Goal: Task Accomplishment & Management: Complete application form

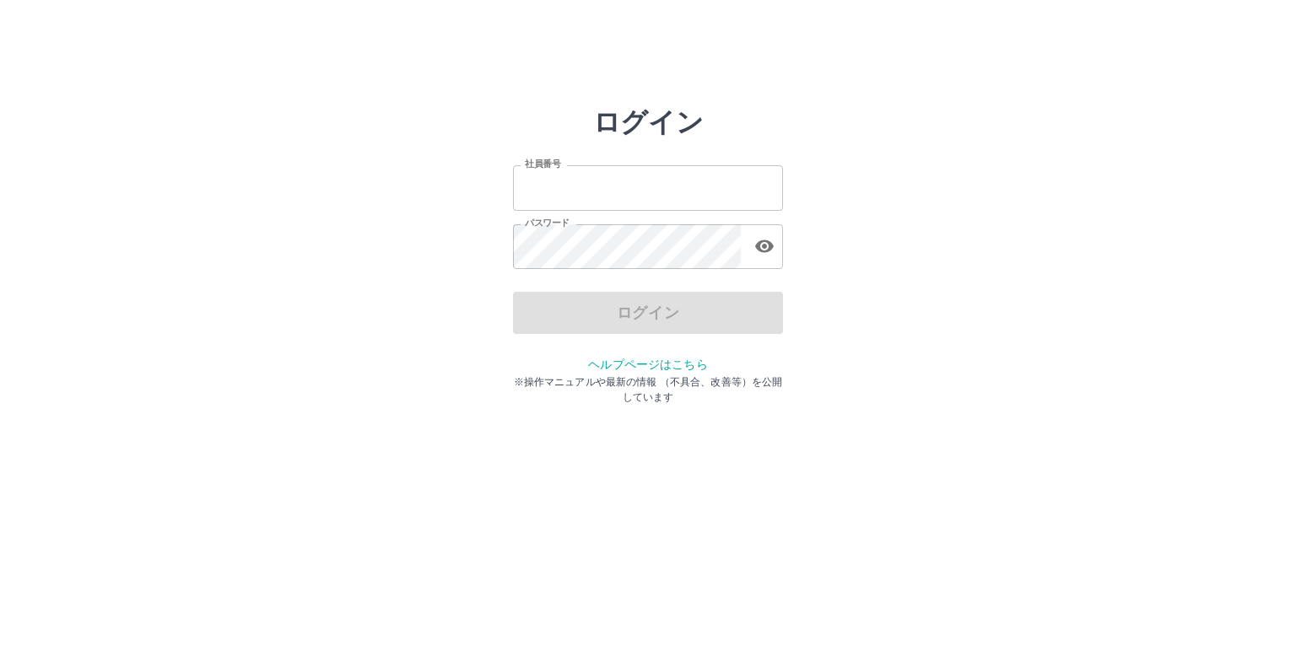
type input "*******"
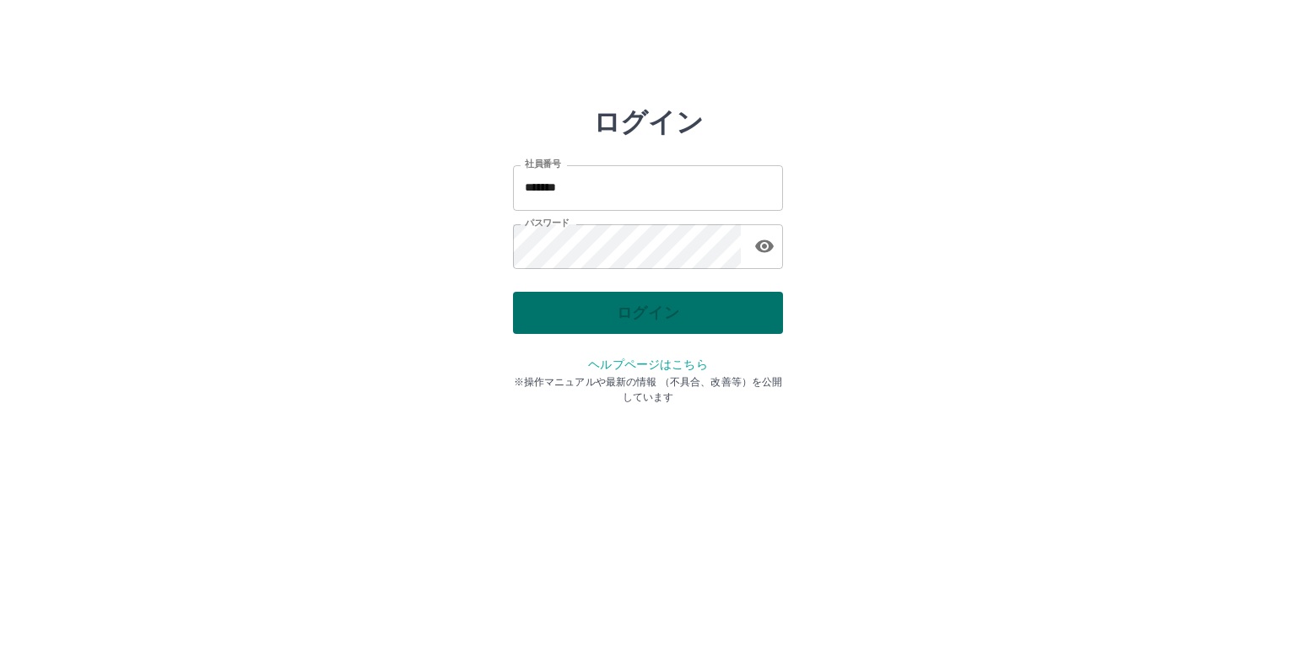
drag, startPoint x: 0, startPoint y: 0, endPoint x: 527, endPoint y: 326, distance: 619.1
click at [527, 326] on div "ログイン" at bounding box center [648, 313] width 270 height 42
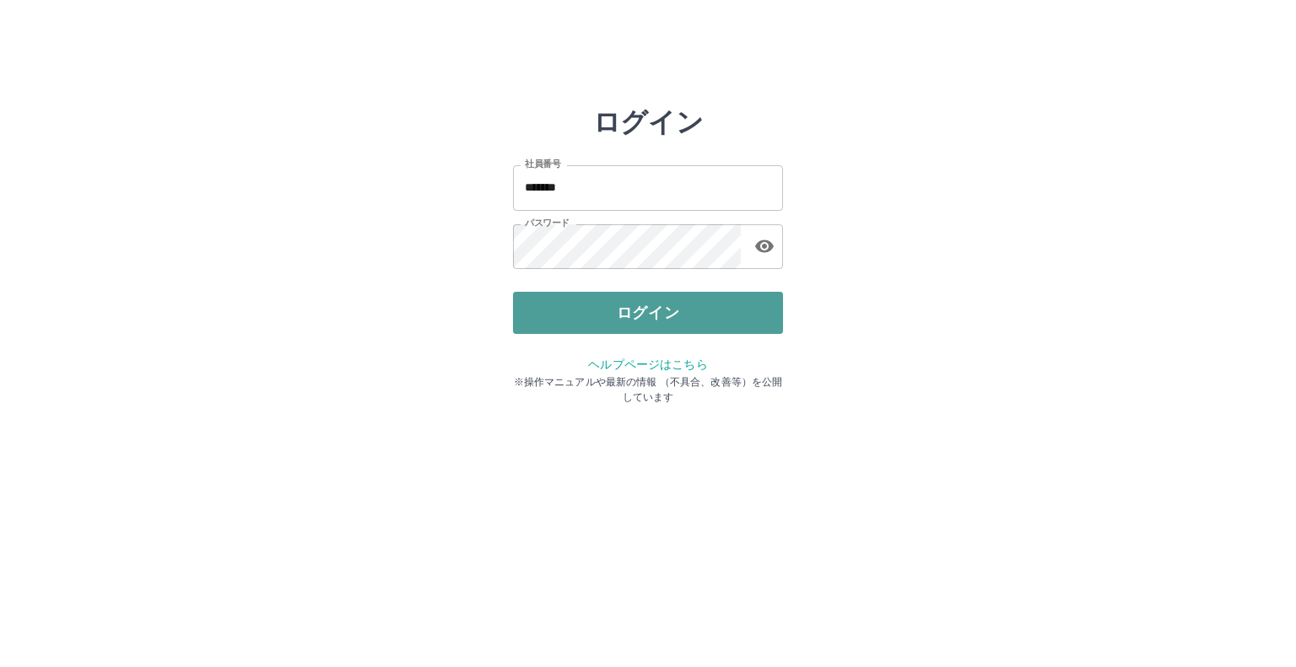
click at [527, 326] on button "ログイン" at bounding box center [648, 313] width 270 height 42
click at [527, 326] on div at bounding box center [648, 333] width 1296 height 667
click at [543, 302] on button "ログイン" at bounding box center [648, 313] width 270 height 42
click at [543, 300] on button "ログイン" at bounding box center [648, 313] width 270 height 42
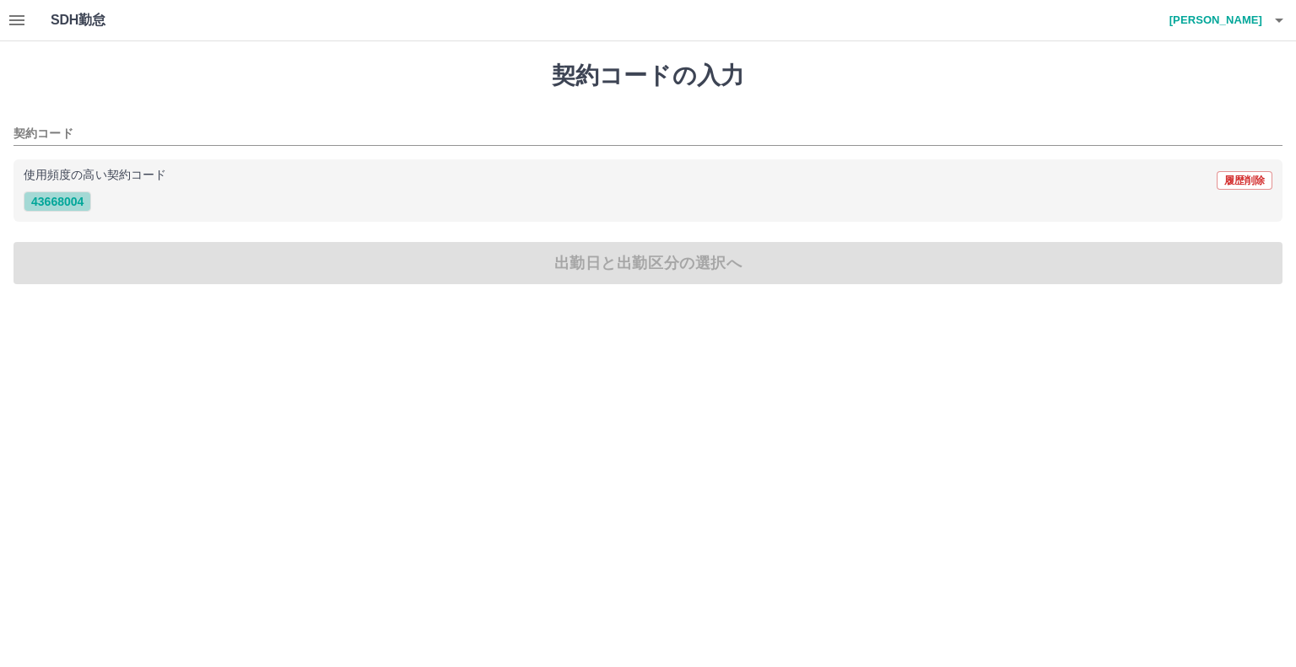
click at [58, 200] on button "43668004" at bounding box center [58, 202] width 68 height 20
type input "********"
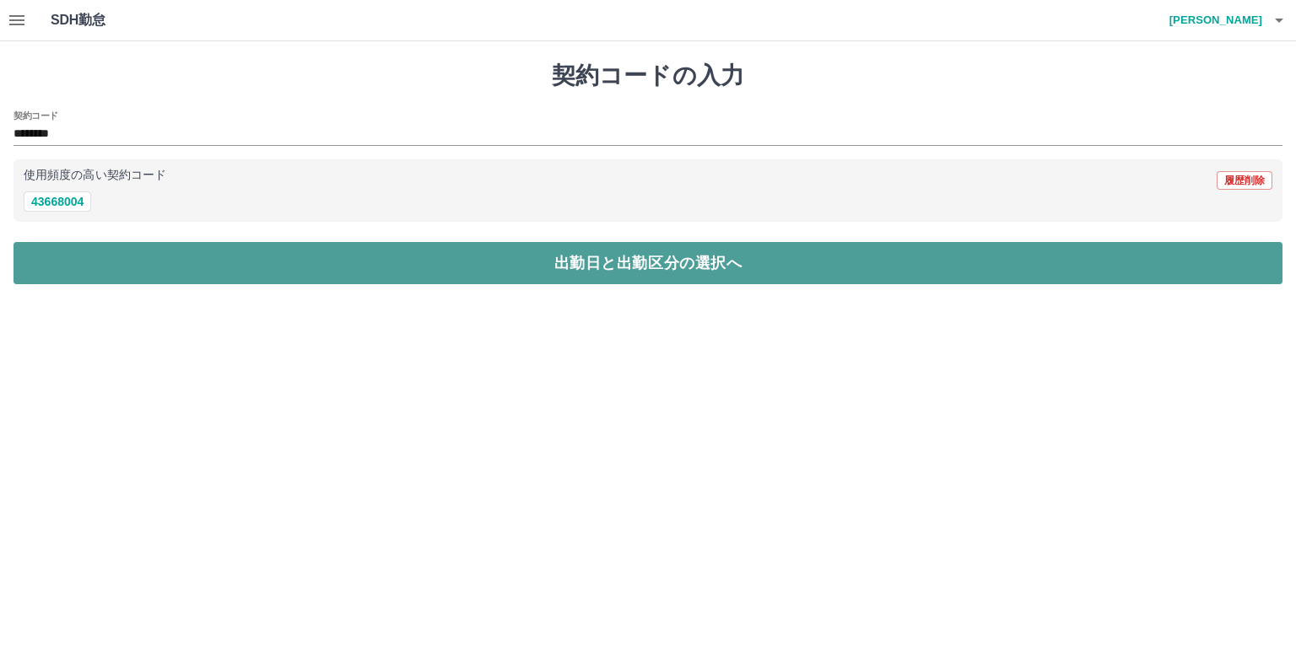
click at [64, 259] on button "出勤日と出勤区分の選択へ" at bounding box center [648, 263] width 1269 height 42
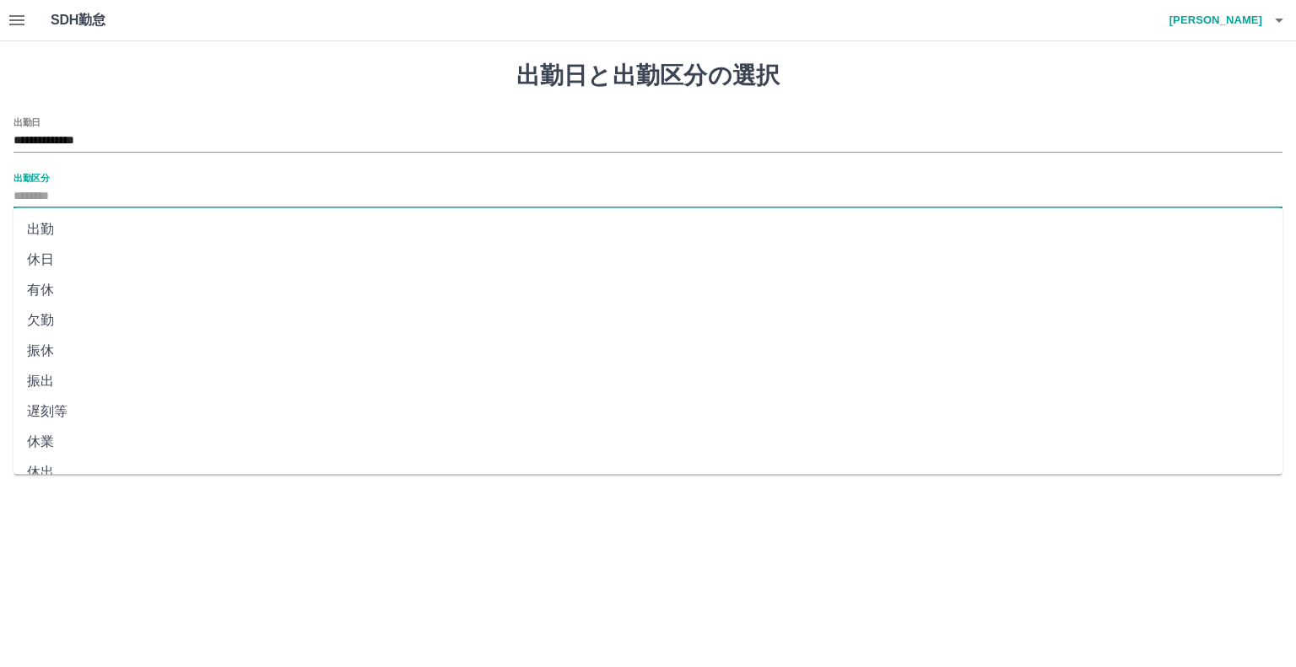
click at [68, 192] on input "出勤区分" at bounding box center [648, 196] width 1269 height 21
click at [59, 231] on li "出勤" at bounding box center [648, 229] width 1269 height 30
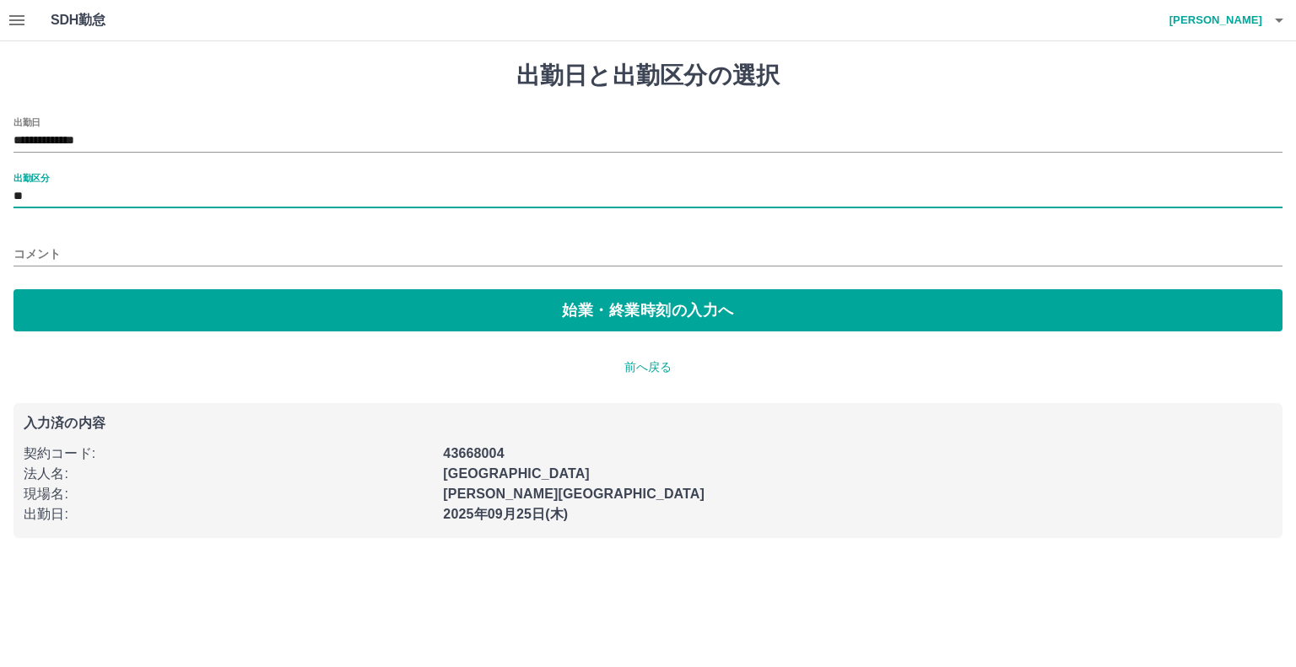
type input "**"
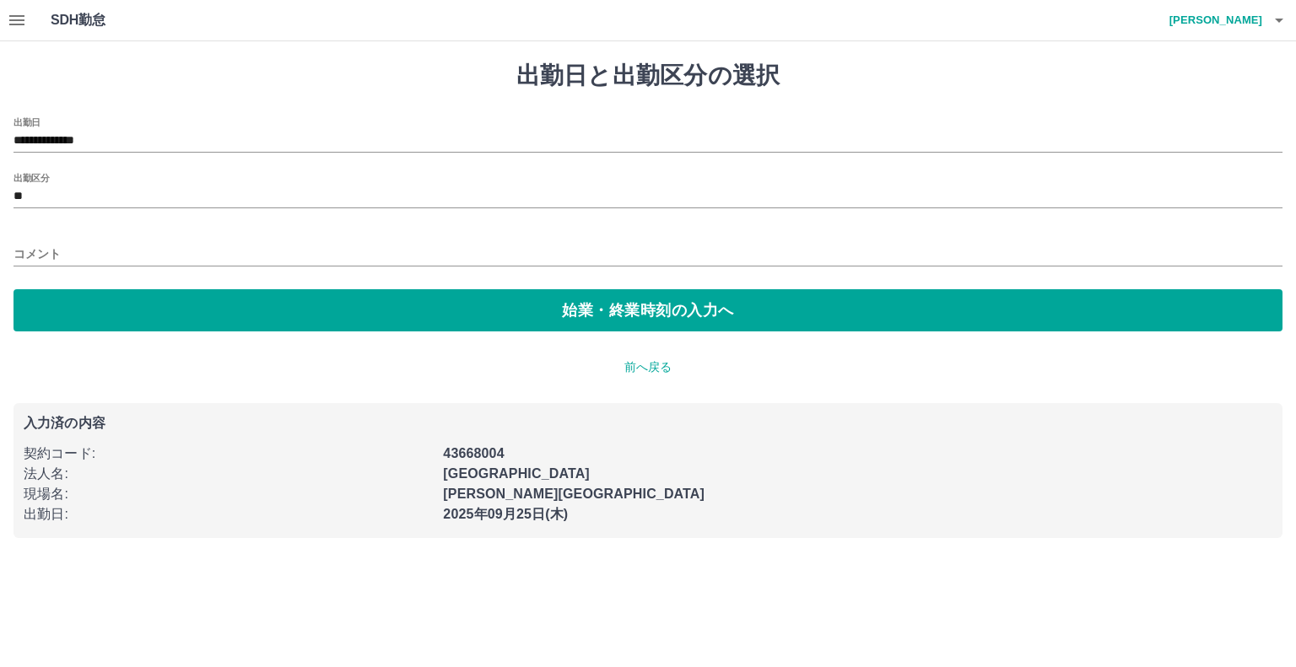
click at [62, 232] on div "コメント" at bounding box center [648, 249] width 1269 height 41
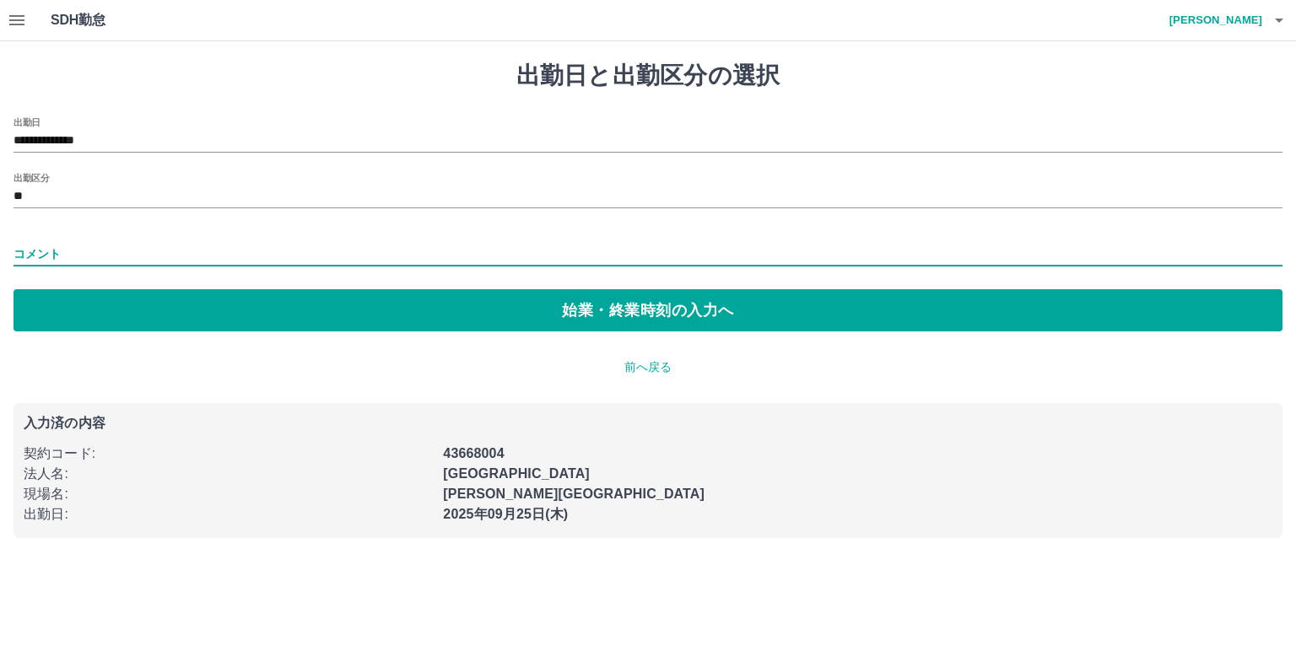
click at [61, 242] on input "コメント" at bounding box center [648, 254] width 1269 height 24
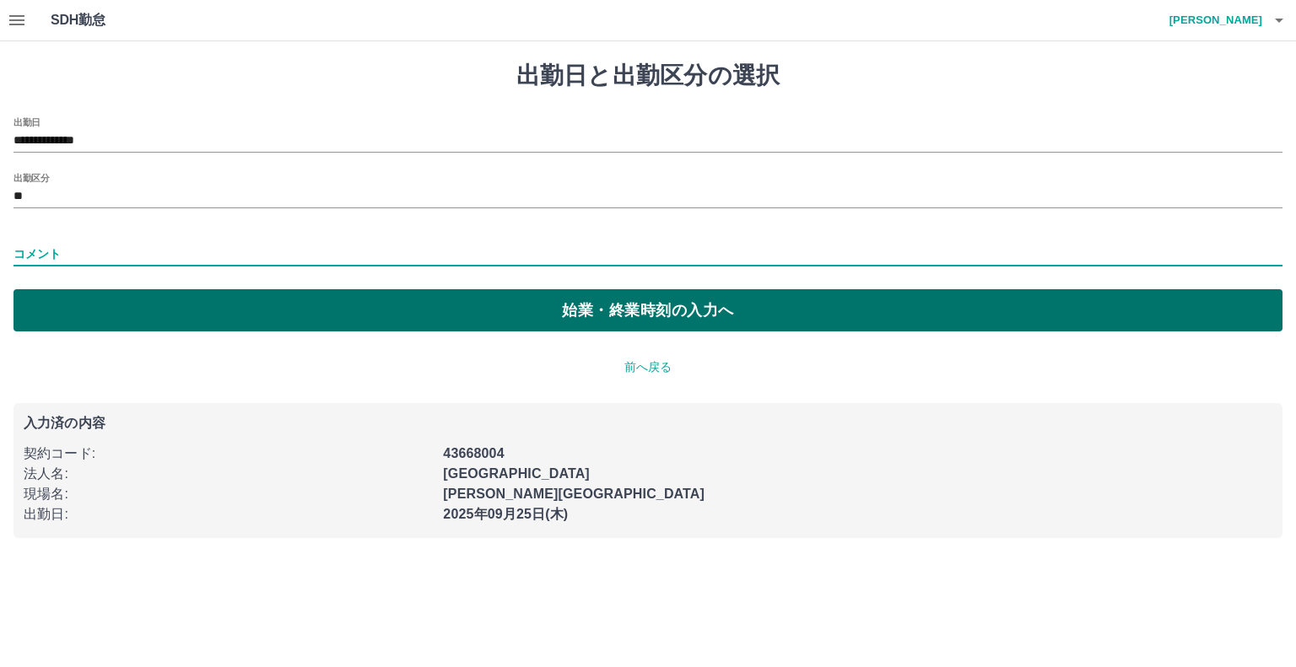
type input "**********"
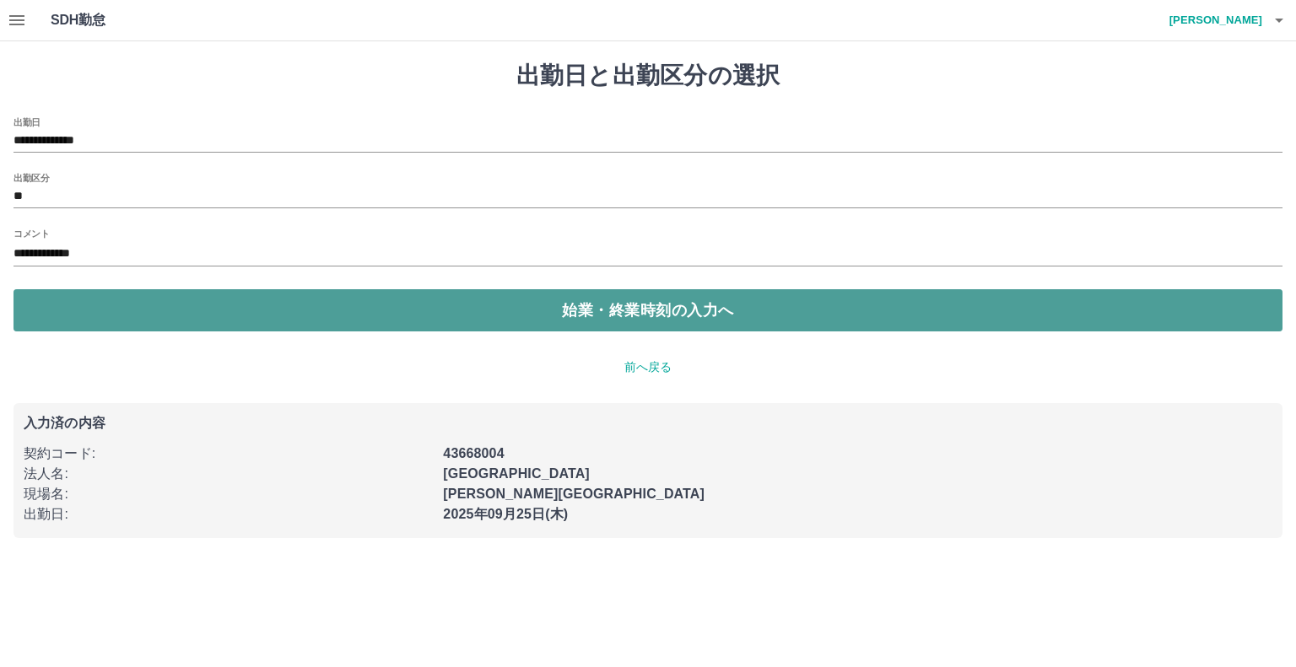
click at [101, 296] on button "始業・終業時刻の入力へ" at bounding box center [648, 310] width 1269 height 42
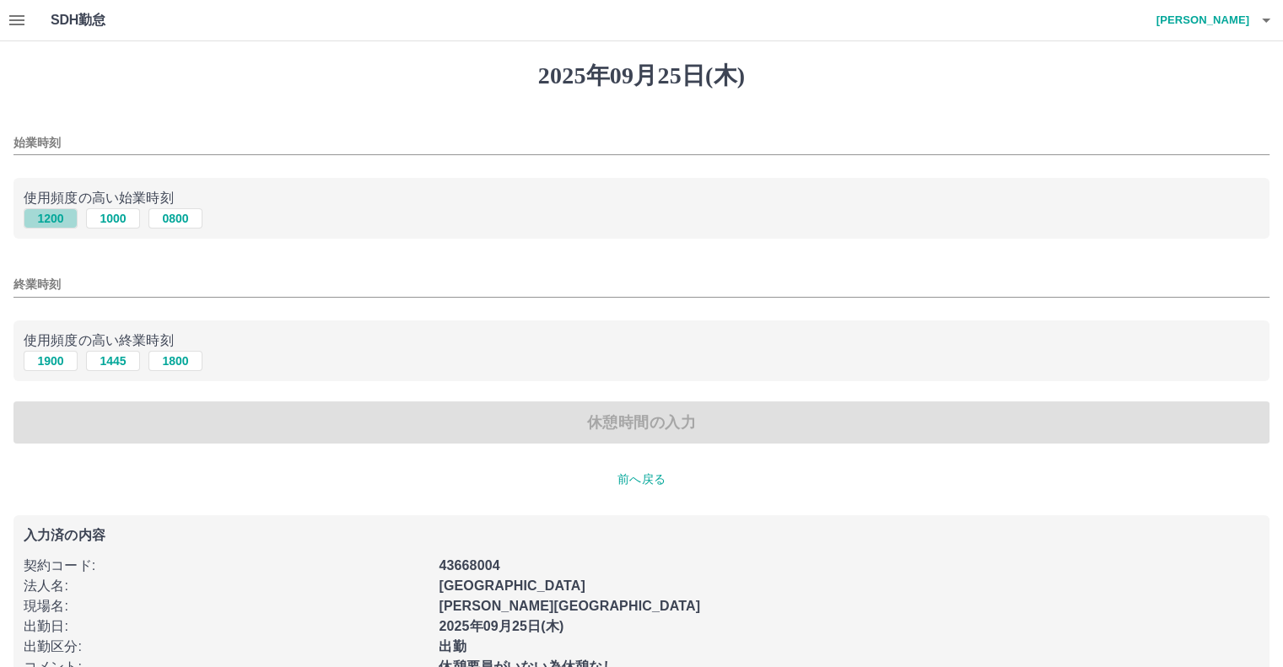
click at [48, 221] on button "1200" at bounding box center [51, 218] width 54 height 20
type input "****"
click at [57, 364] on button "1900" at bounding box center [51, 361] width 54 height 20
type input "****"
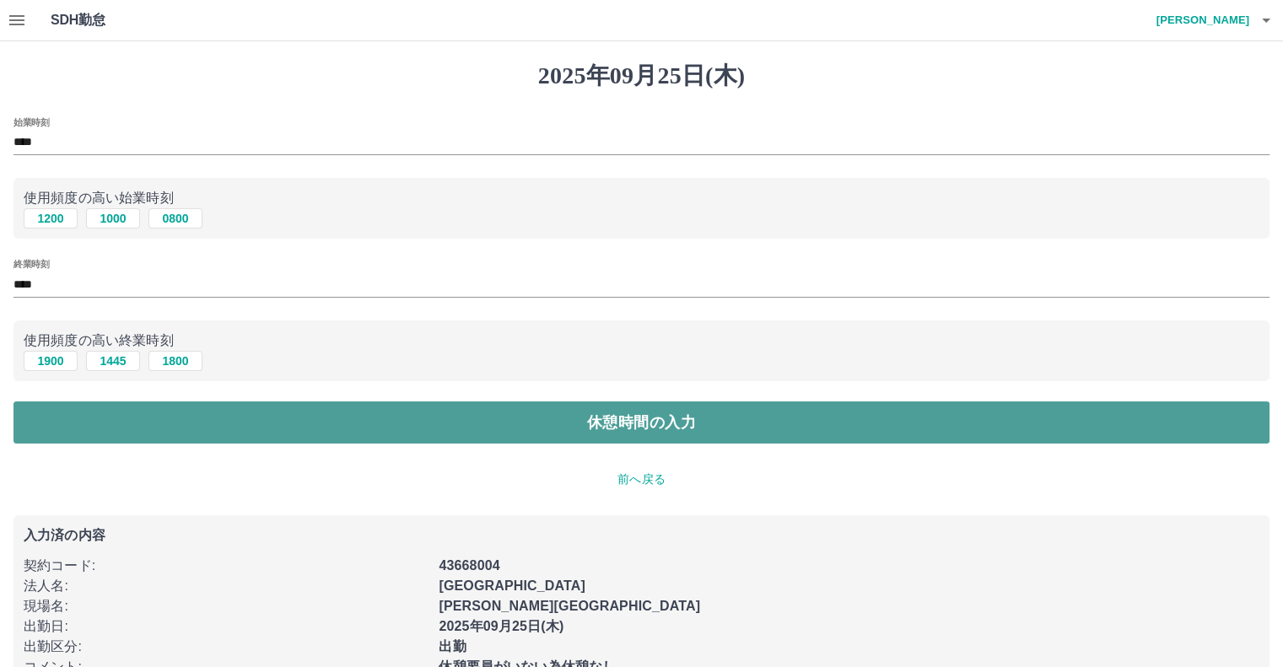
click at [62, 430] on button "休憩時間の入力" at bounding box center [642, 423] width 1256 height 42
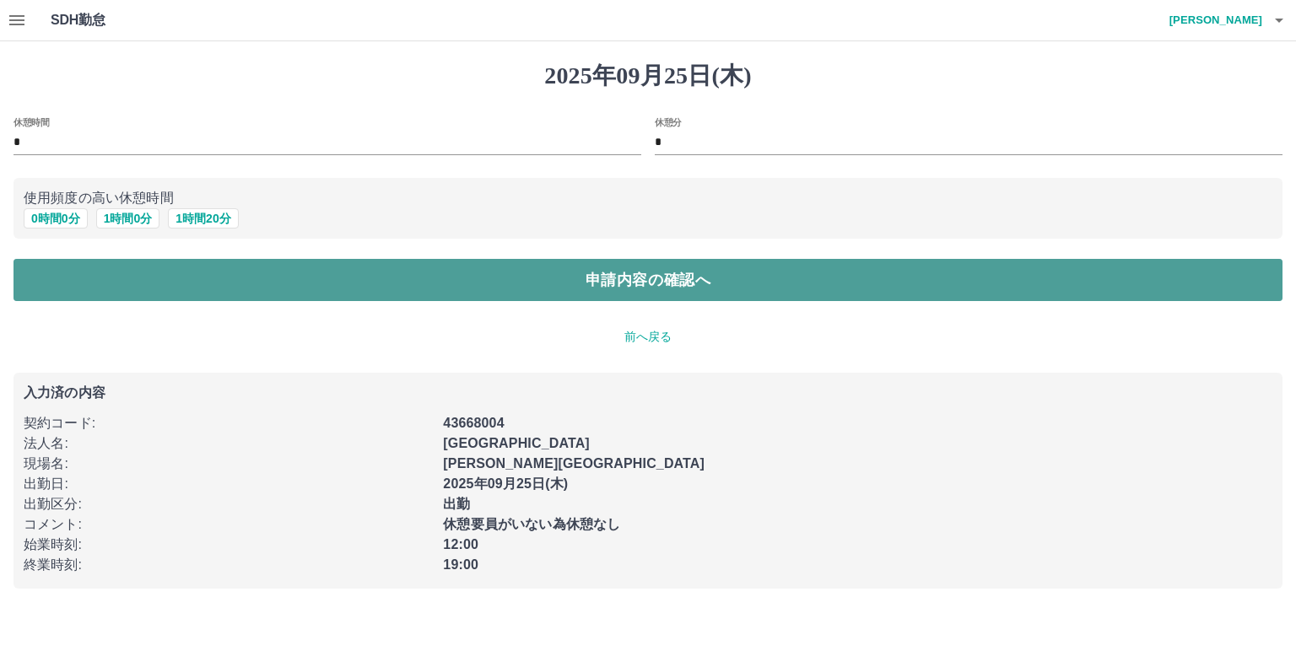
click at [79, 270] on button "申請内容の確認へ" at bounding box center [648, 280] width 1269 height 42
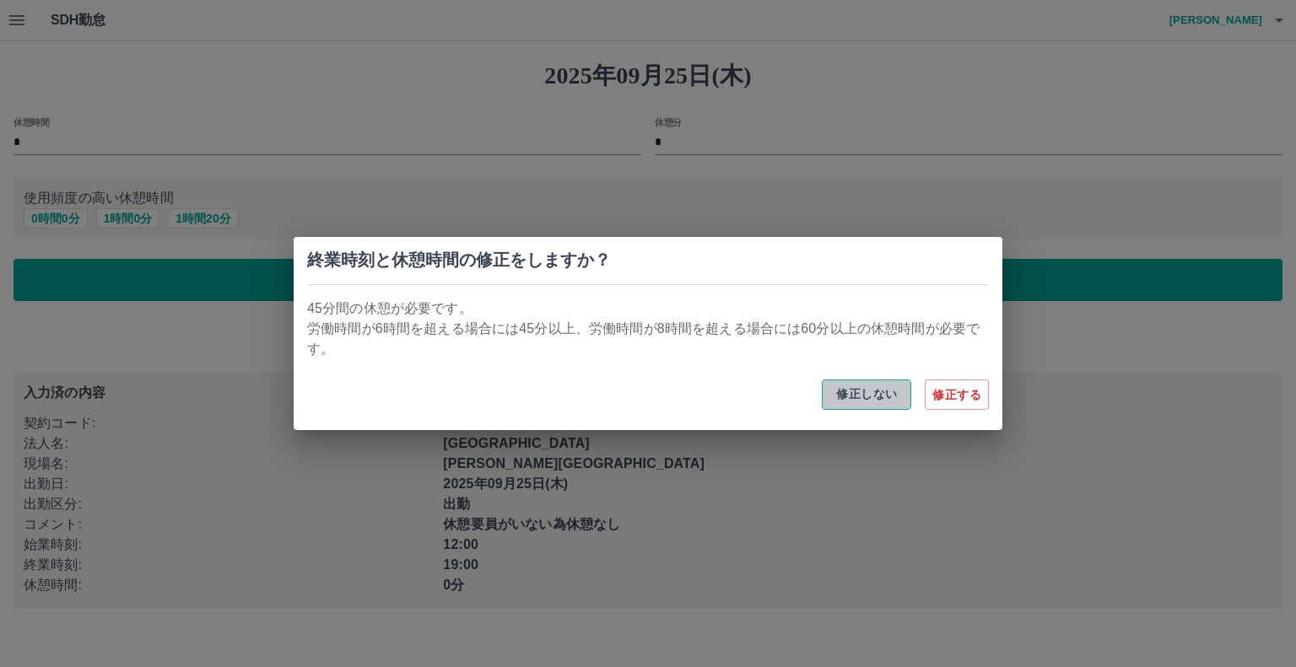
click at [854, 392] on button "修正しない" at bounding box center [866, 395] width 89 height 30
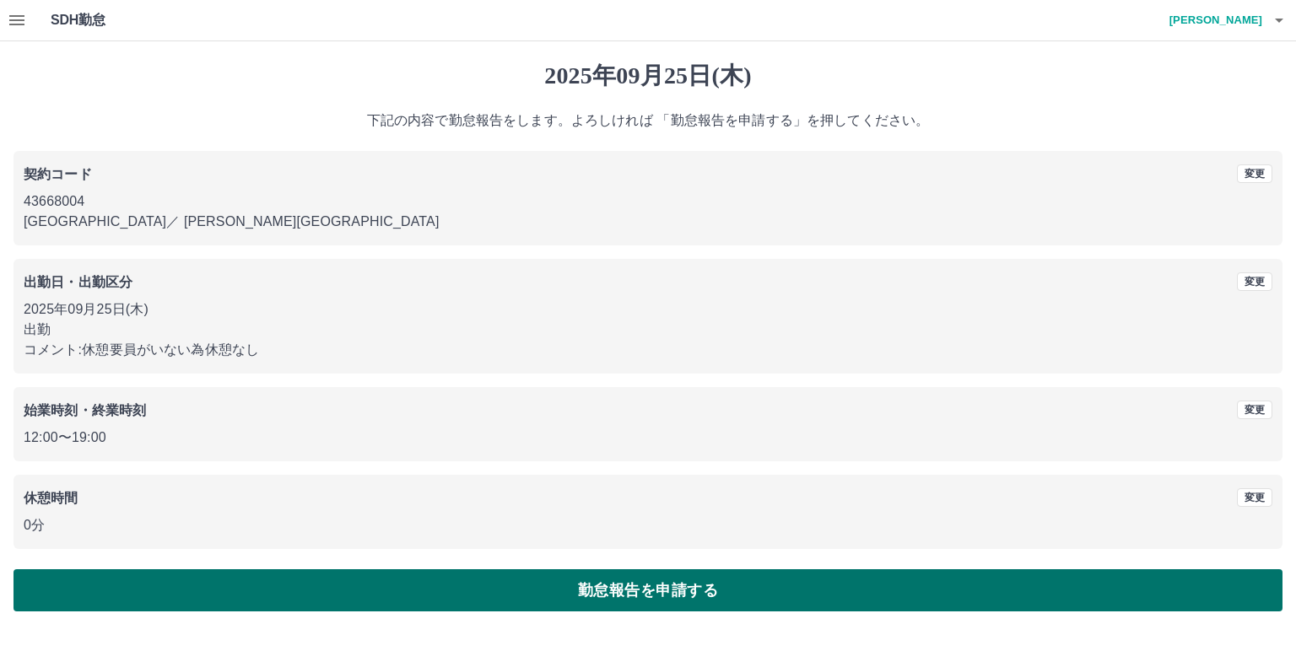
click at [678, 585] on button "勤怠報告を申請する" at bounding box center [648, 591] width 1269 height 42
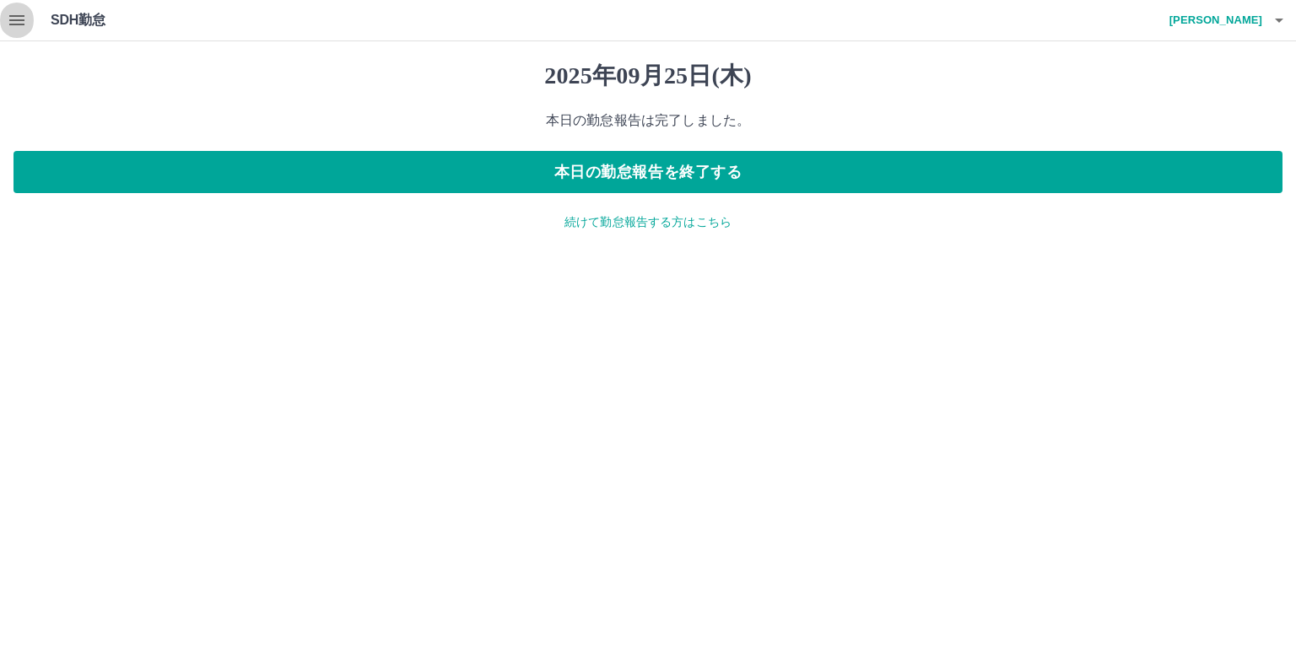
click at [19, 16] on icon "button" at bounding box center [16, 20] width 15 height 10
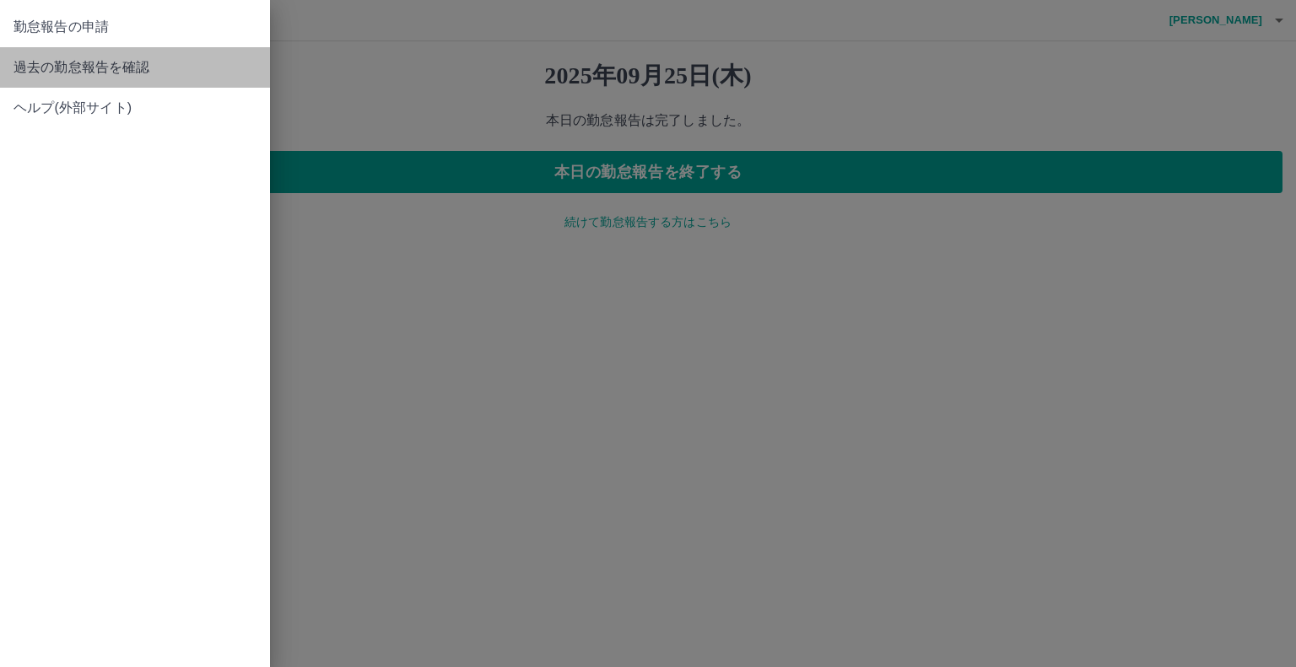
click at [31, 68] on span "過去の勤怠報告を確認" at bounding box center [135, 67] width 243 height 20
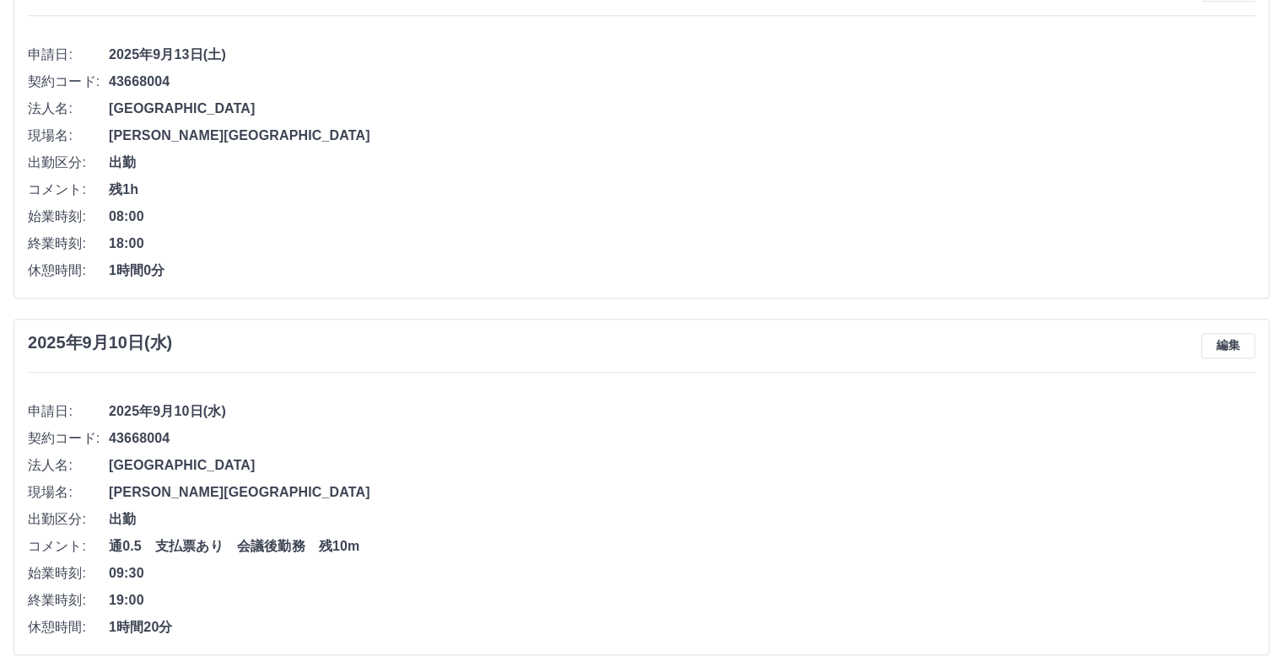
scroll to position [1626, 0]
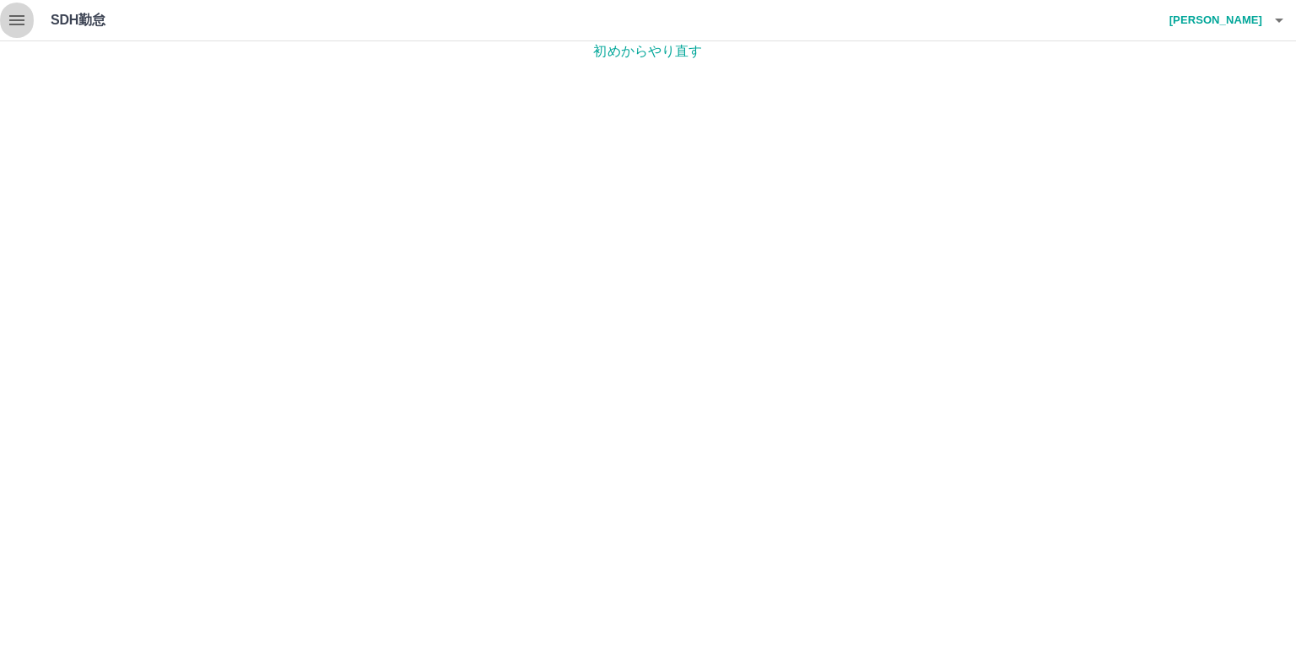
click at [8, 13] on icon "button" at bounding box center [17, 20] width 20 height 20
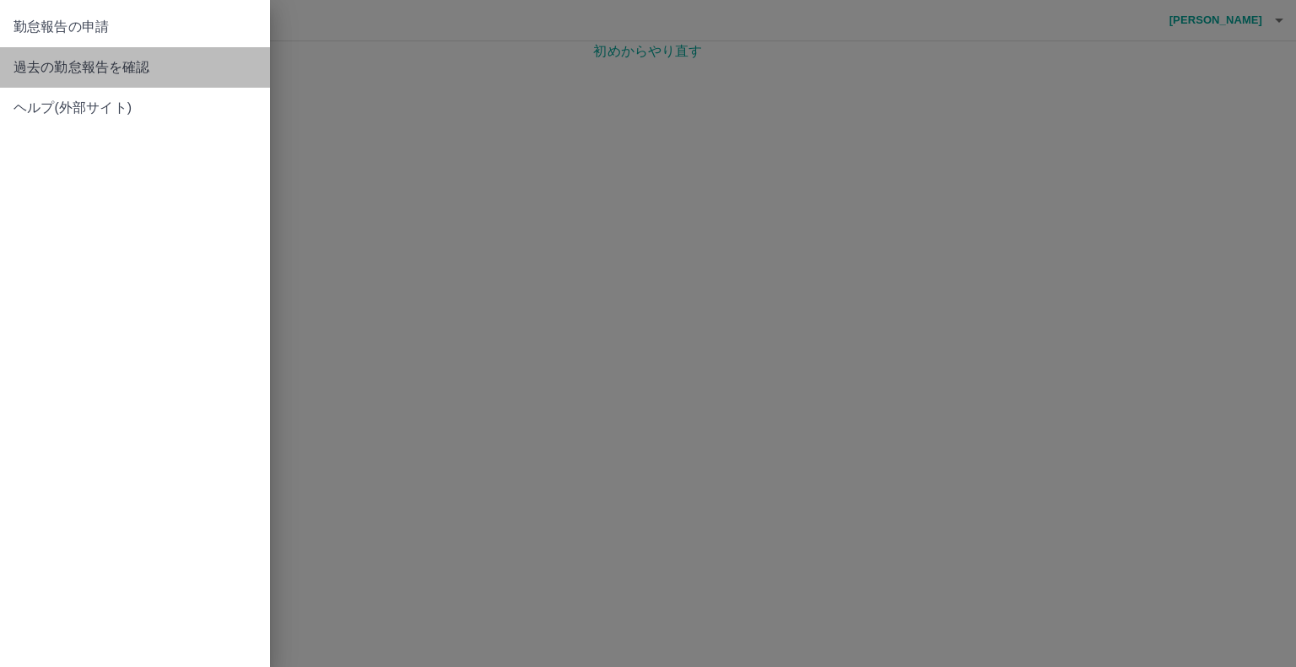
click at [41, 66] on span "過去の勤怠報告を確認" at bounding box center [135, 67] width 243 height 20
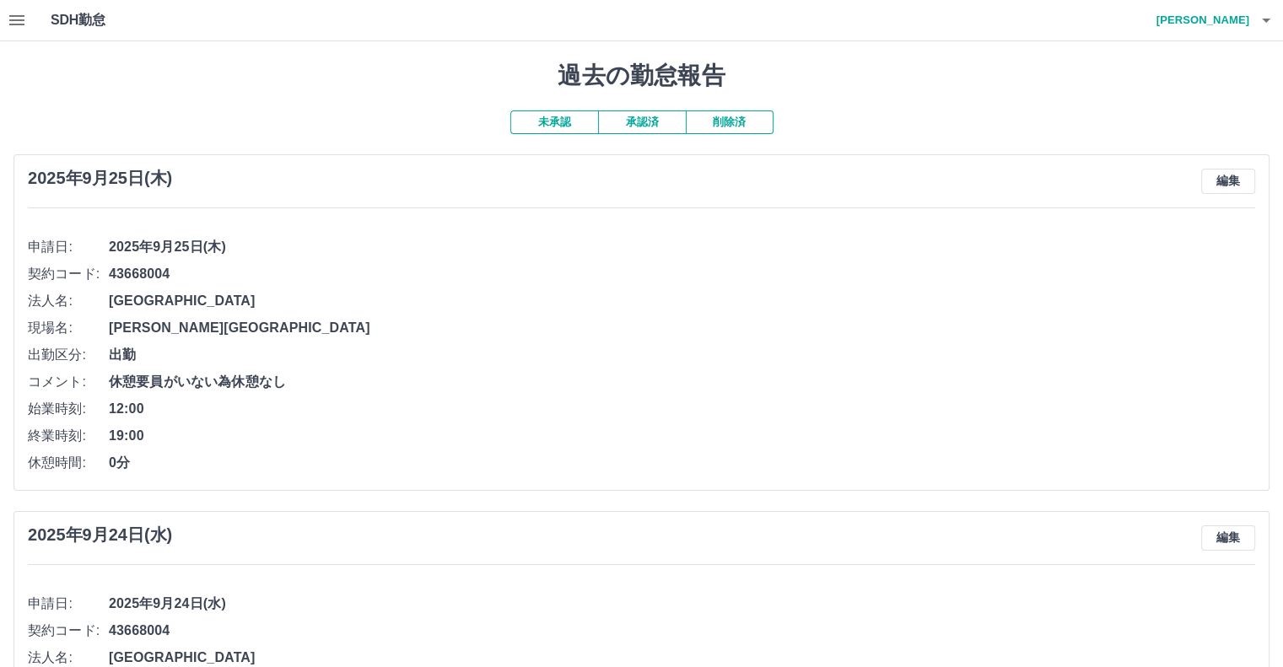
click at [651, 124] on button "承認済" at bounding box center [642, 123] width 88 height 24
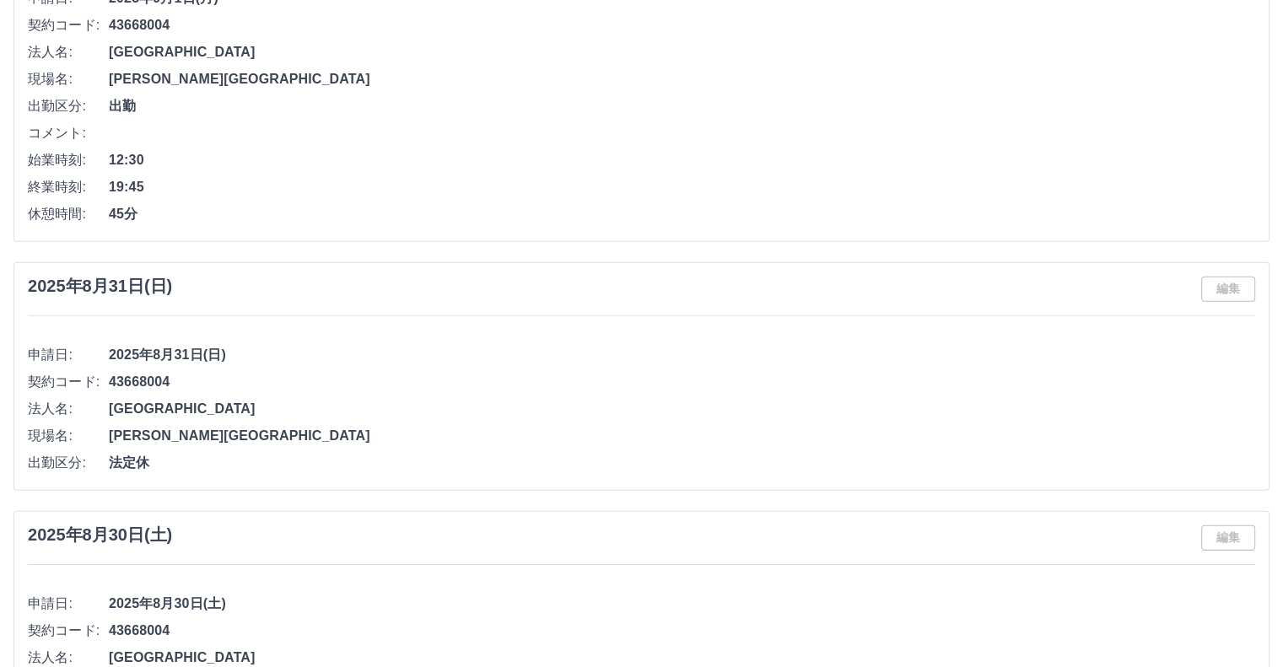
scroll to position [5231, 0]
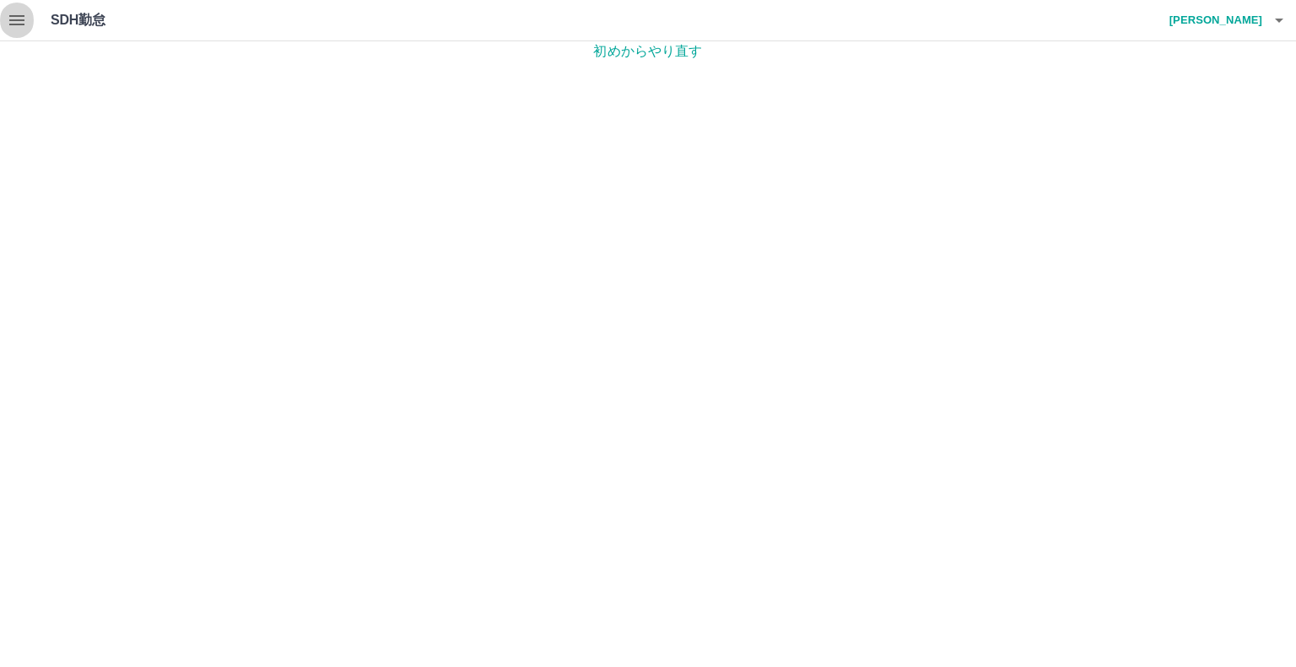
drag, startPoint x: 906, startPoint y: 4, endPoint x: 20, endPoint y: 23, distance: 886.1
click at [20, 23] on icon "button" at bounding box center [17, 20] width 20 height 20
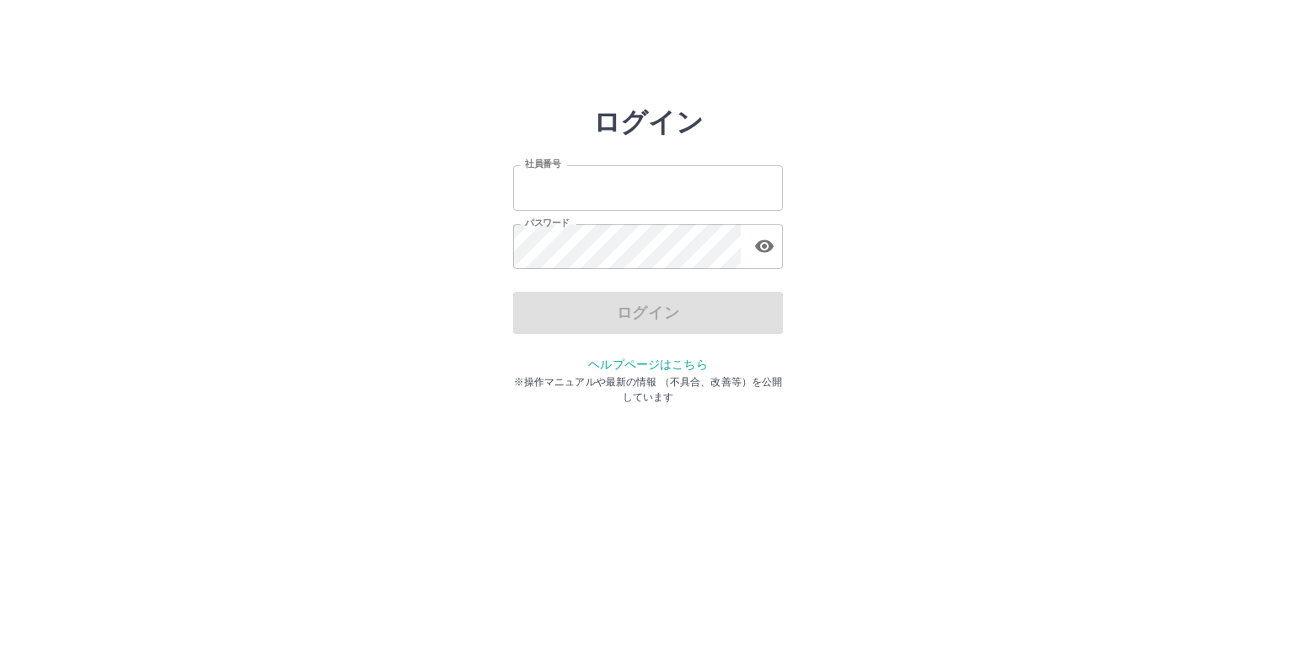
type input "*******"
click at [618, 331] on div "ログイン" at bounding box center [648, 313] width 270 height 42
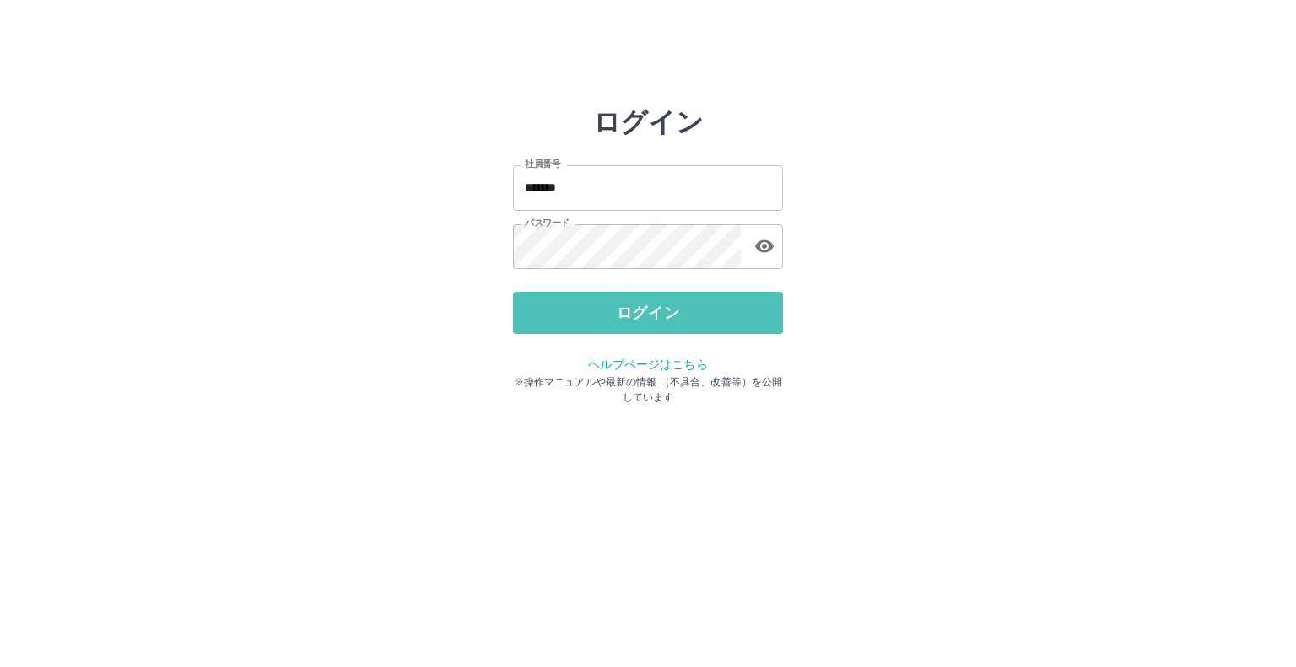
click at [618, 331] on button "ログイン" at bounding box center [648, 313] width 270 height 42
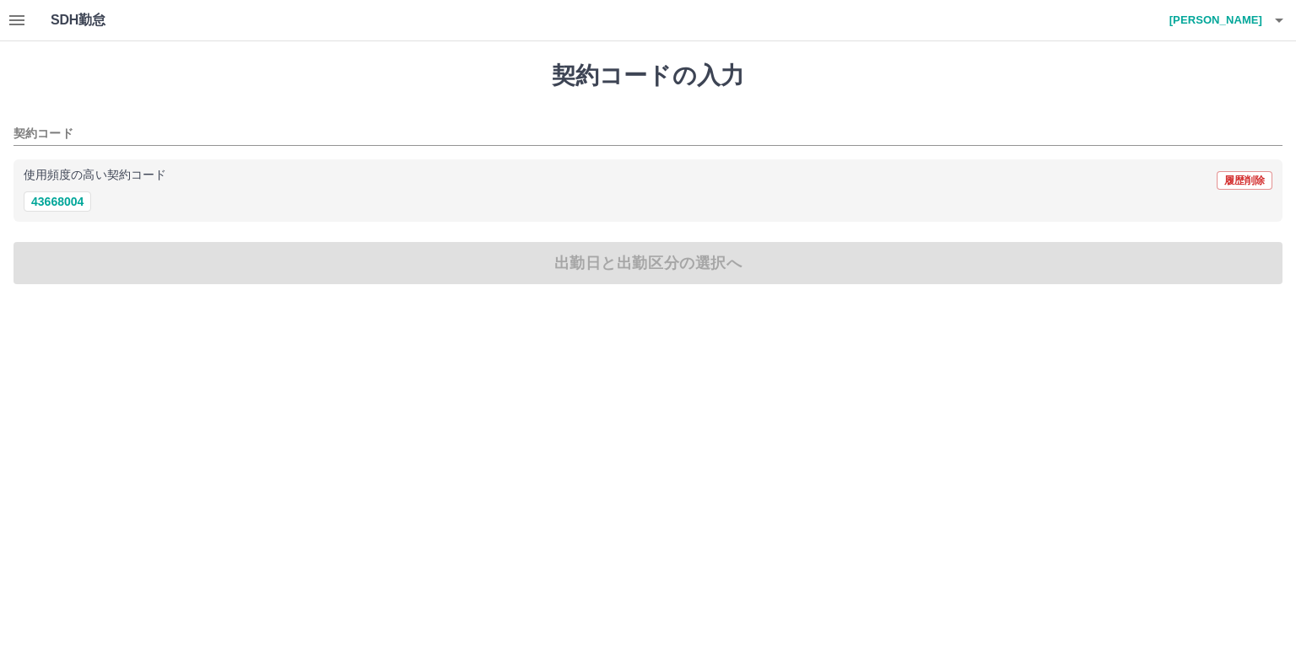
click at [19, 23] on icon "button" at bounding box center [17, 20] width 20 height 20
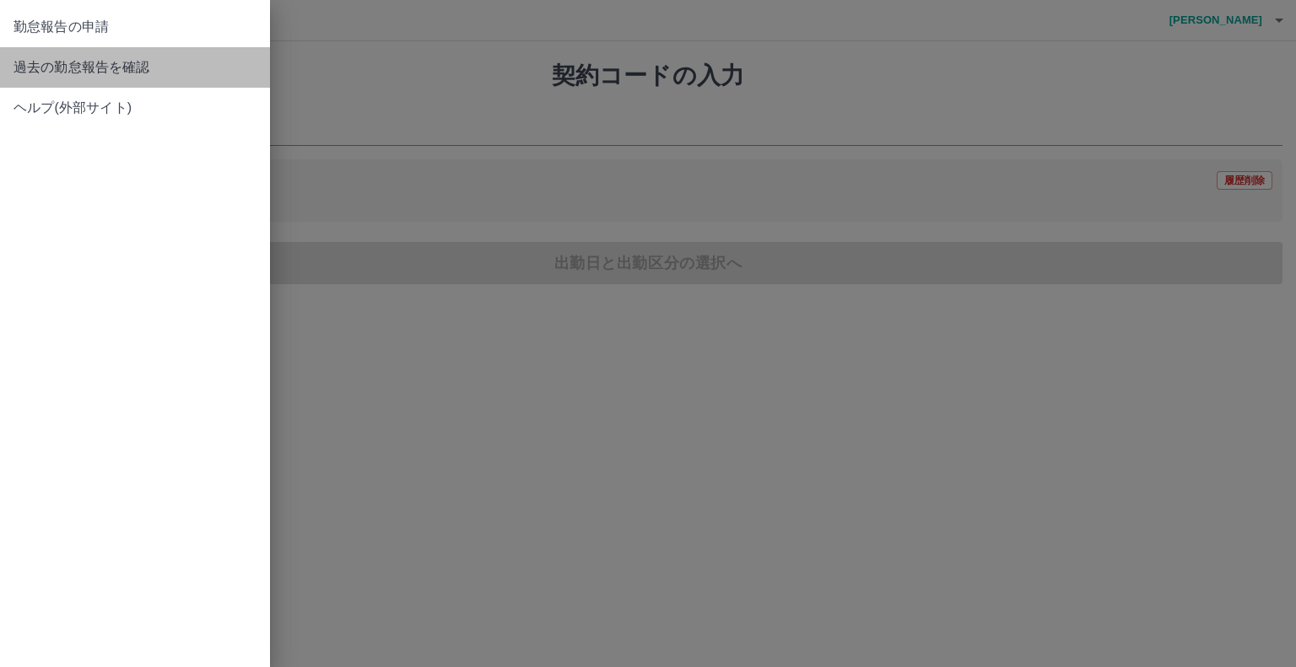
click at [24, 60] on span "過去の勤怠報告を確認" at bounding box center [135, 67] width 243 height 20
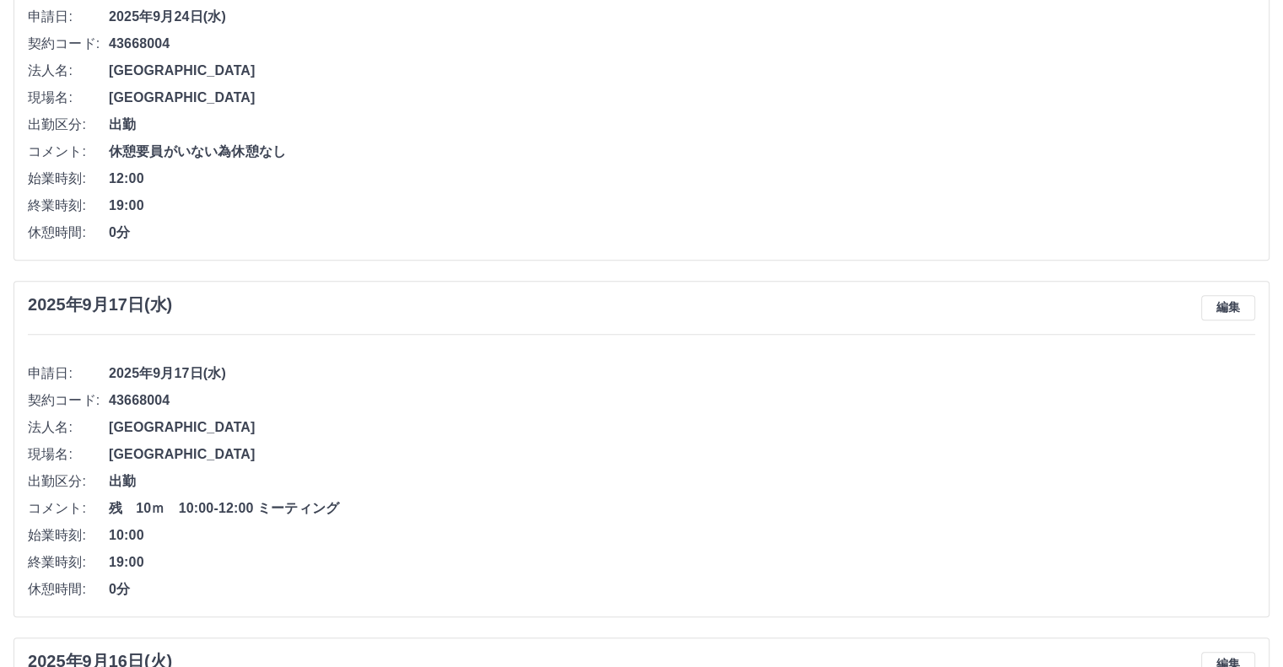
scroll to position [591, 0]
